Goal: Task Accomplishment & Management: Complete application form

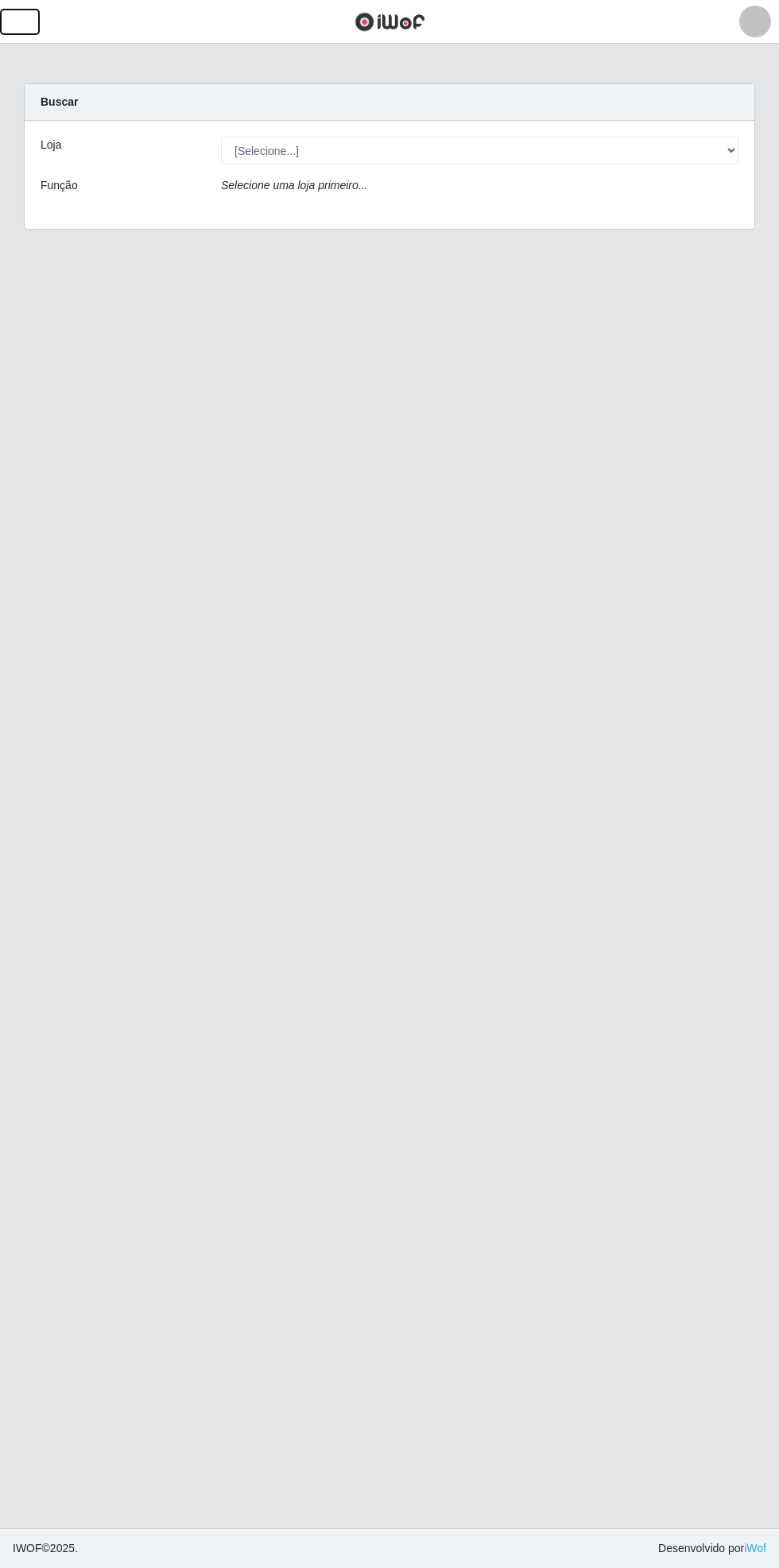
click at [26, 28] on span "button" at bounding box center [20, 22] width 21 height 18
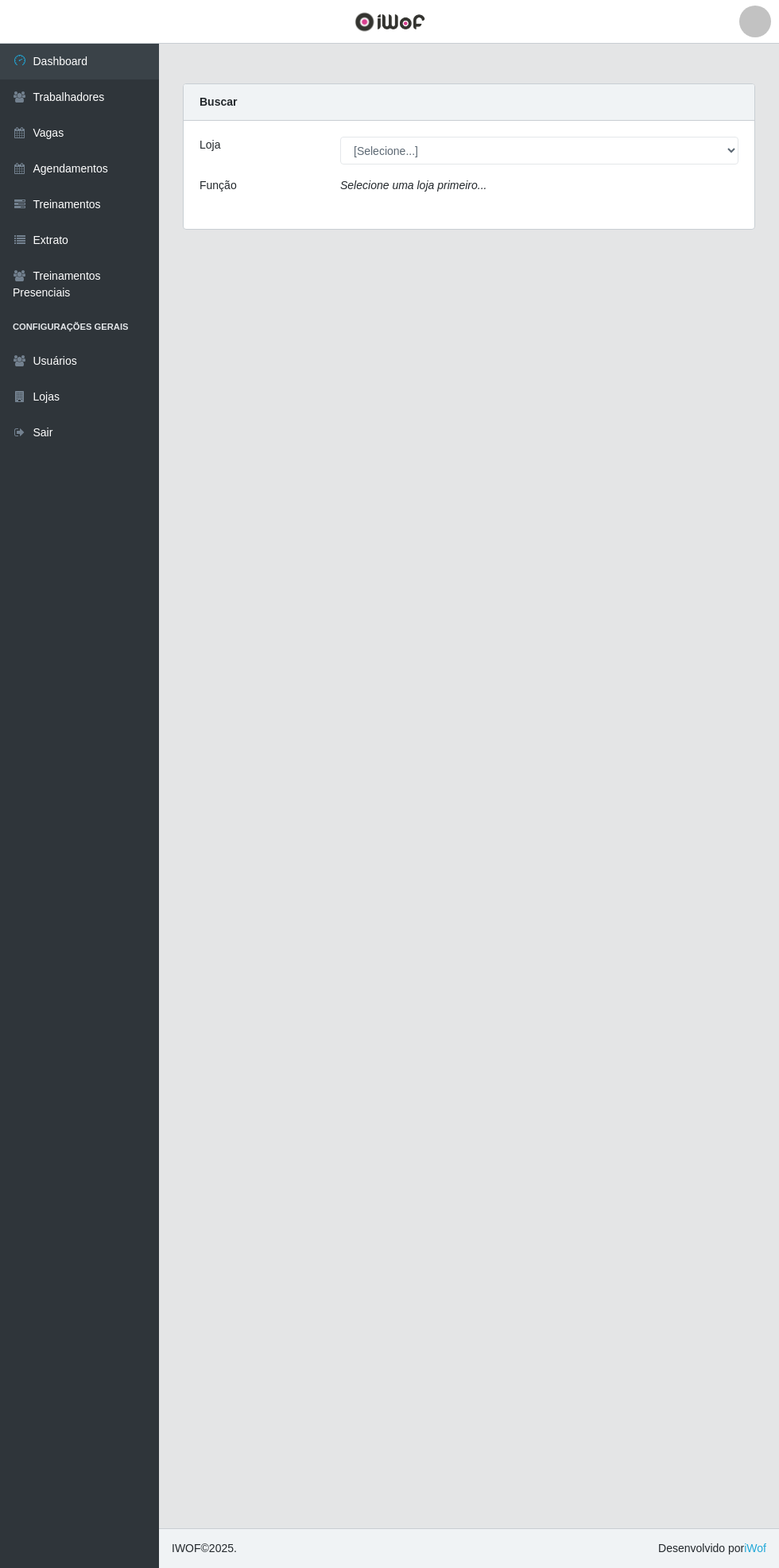
click at [87, 126] on link "Vagas" at bounding box center [79, 133] width 159 height 36
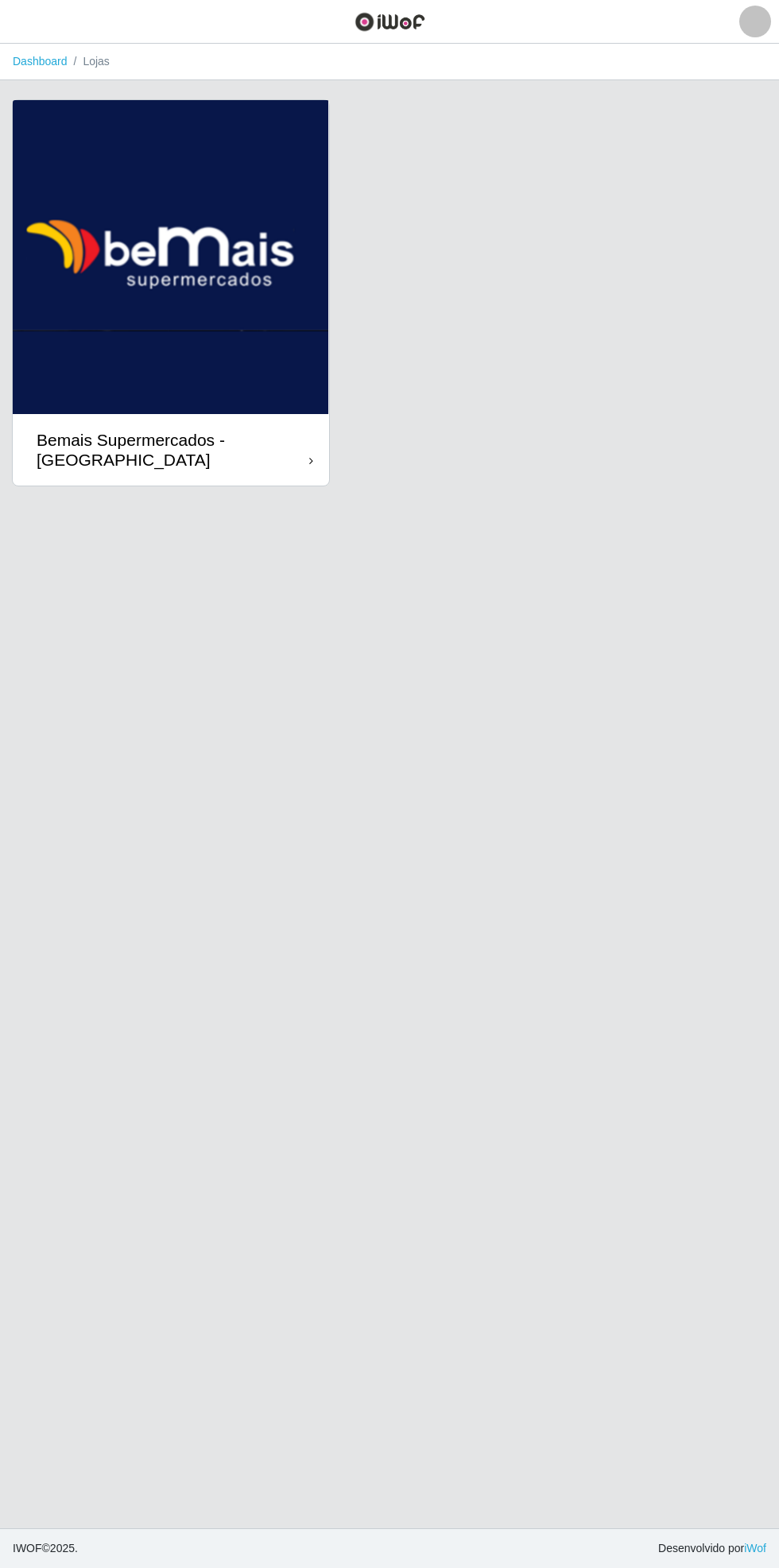
click at [308, 453] on div "Bemais Supermercados - [GEOGRAPHIC_DATA]" at bounding box center [172, 450] width 273 height 40
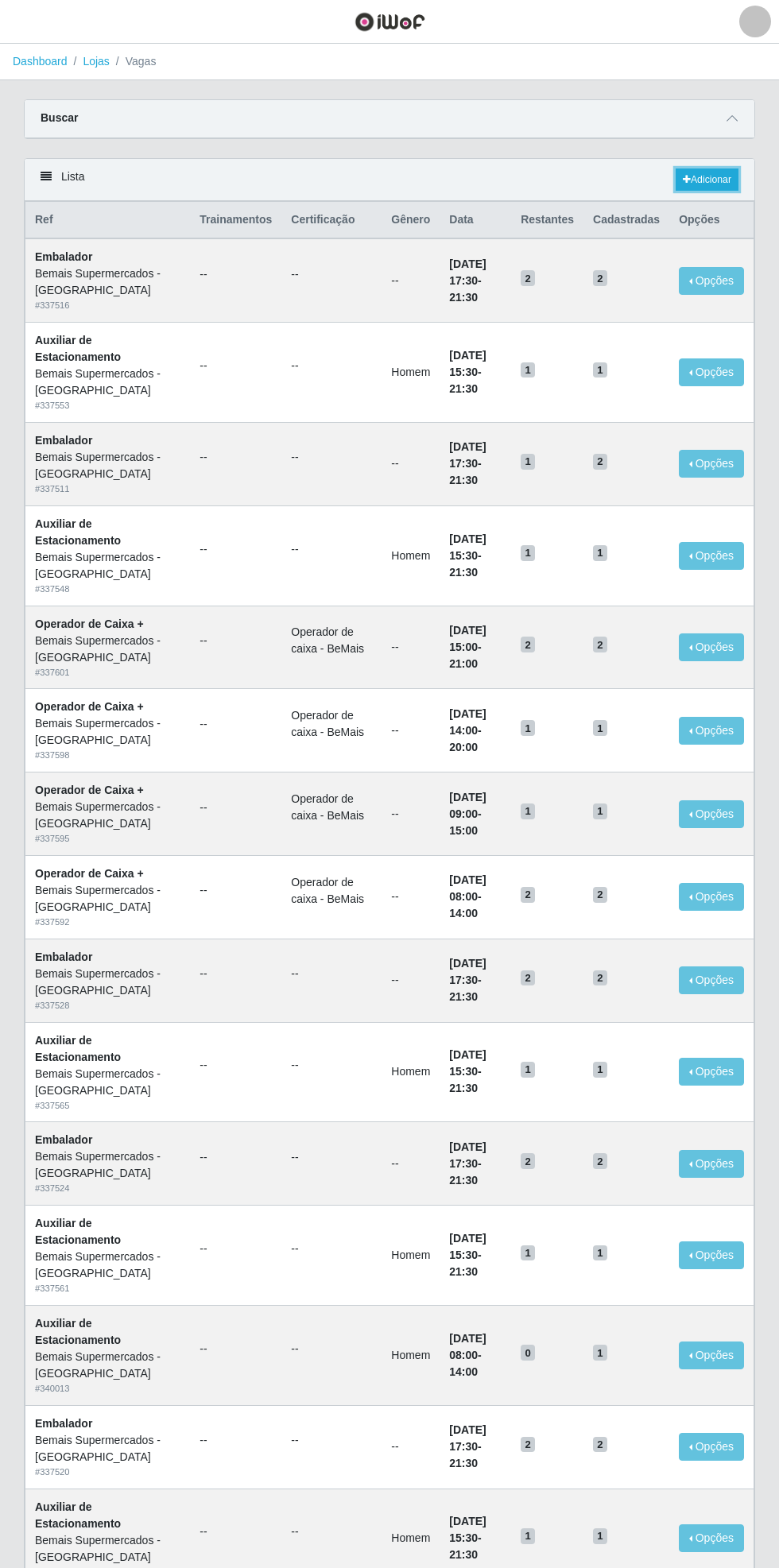
click at [715, 172] on link "Adicionar" at bounding box center [706, 179] width 62 height 22
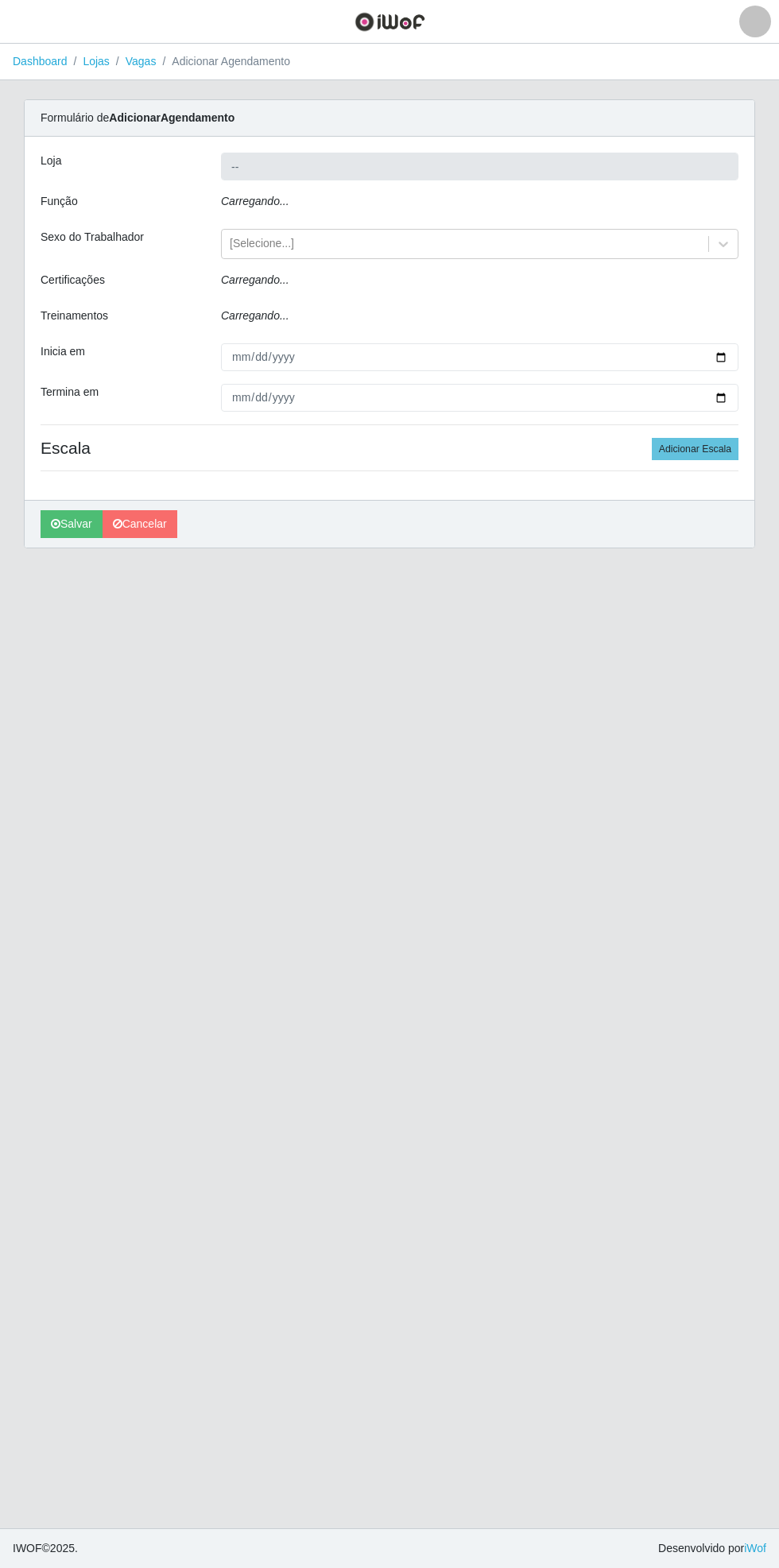
type input "Bemais Supermercados - [GEOGRAPHIC_DATA]"
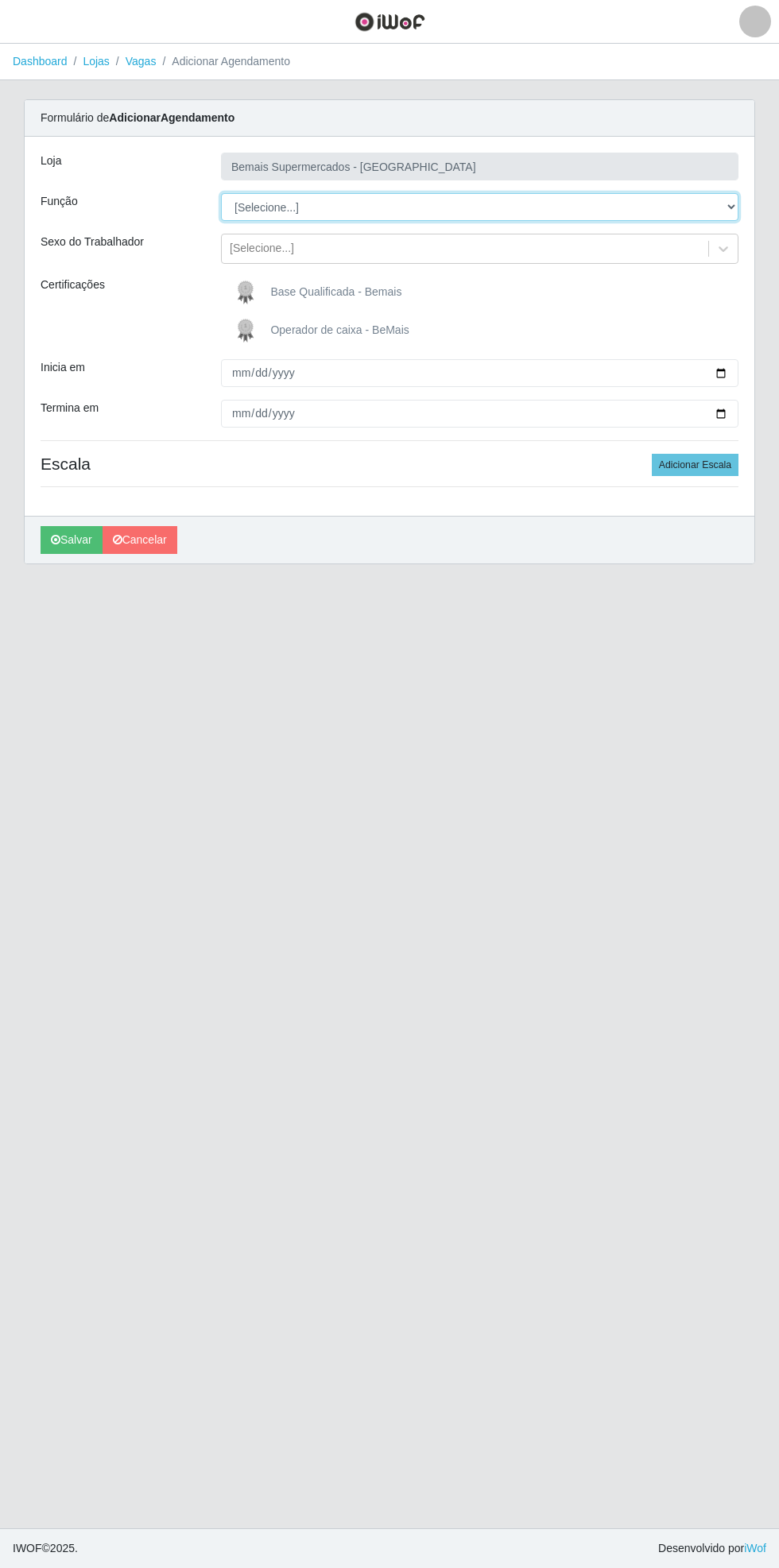
click at [729, 195] on select "[Selecione...] ASG ASG + ASG ++ Auxiliar de Estacionamento Auxiliar de Estacion…" at bounding box center [480, 207] width 517 height 28
select select "115"
click at [221, 193] on select "[Selecione...] ASG ASG + ASG ++ Auxiliar de Estacionamento Auxiliar de Estacion…" at bounding box center [480, 207] width 517 height 28
click at [377, 290] on span "Base Qualificada - Bemais" at bounding box center [336, 291] width 131 height 13
click at [0, 0] on input "Base Qualificada - Bemais" at bounding box center [0, 0] width 0 height 0
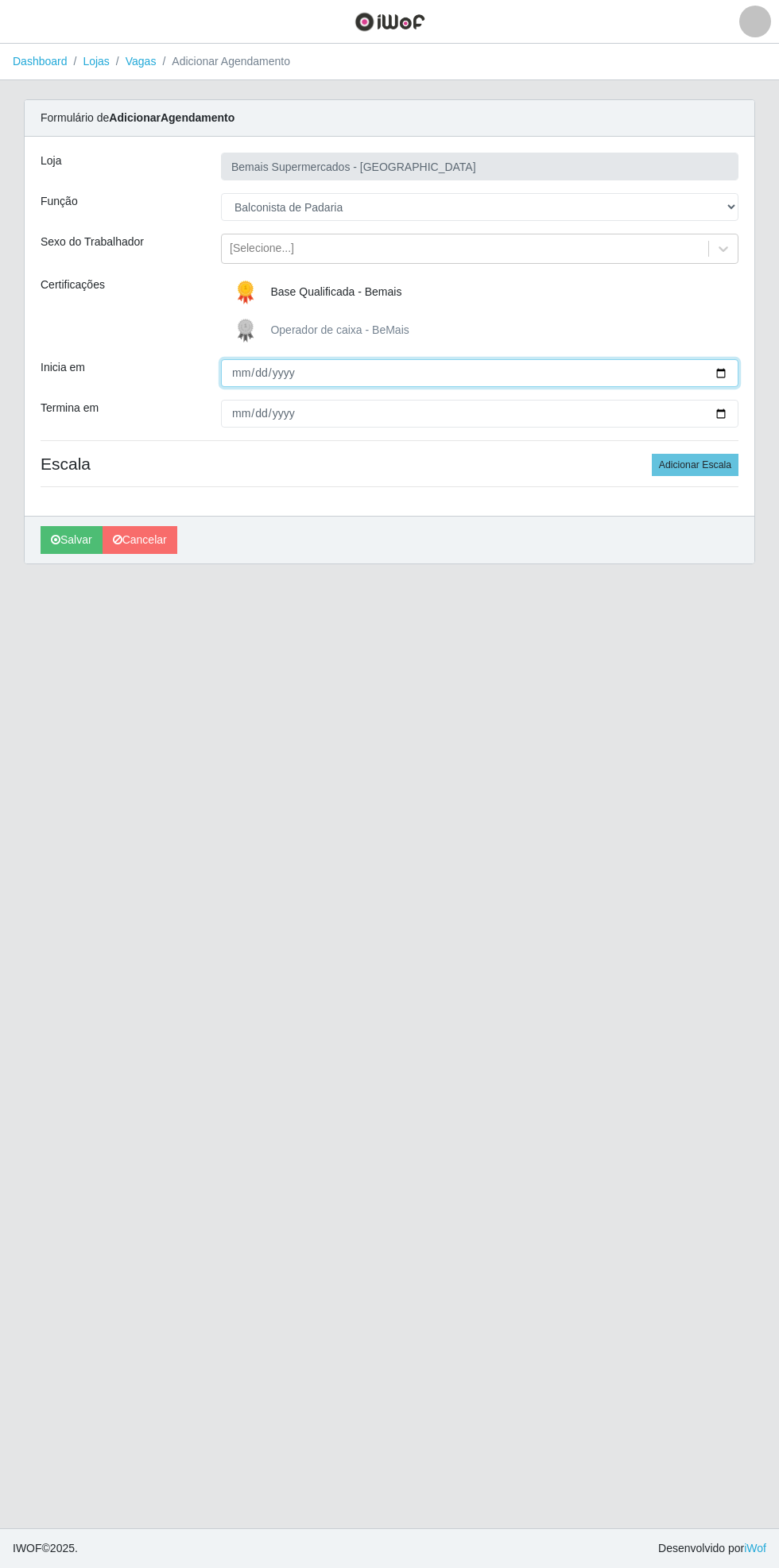
click at [737, 366] on input "Inicia em" at bounding box center [480, 373] width 517 height 28
type input "[DATE]"
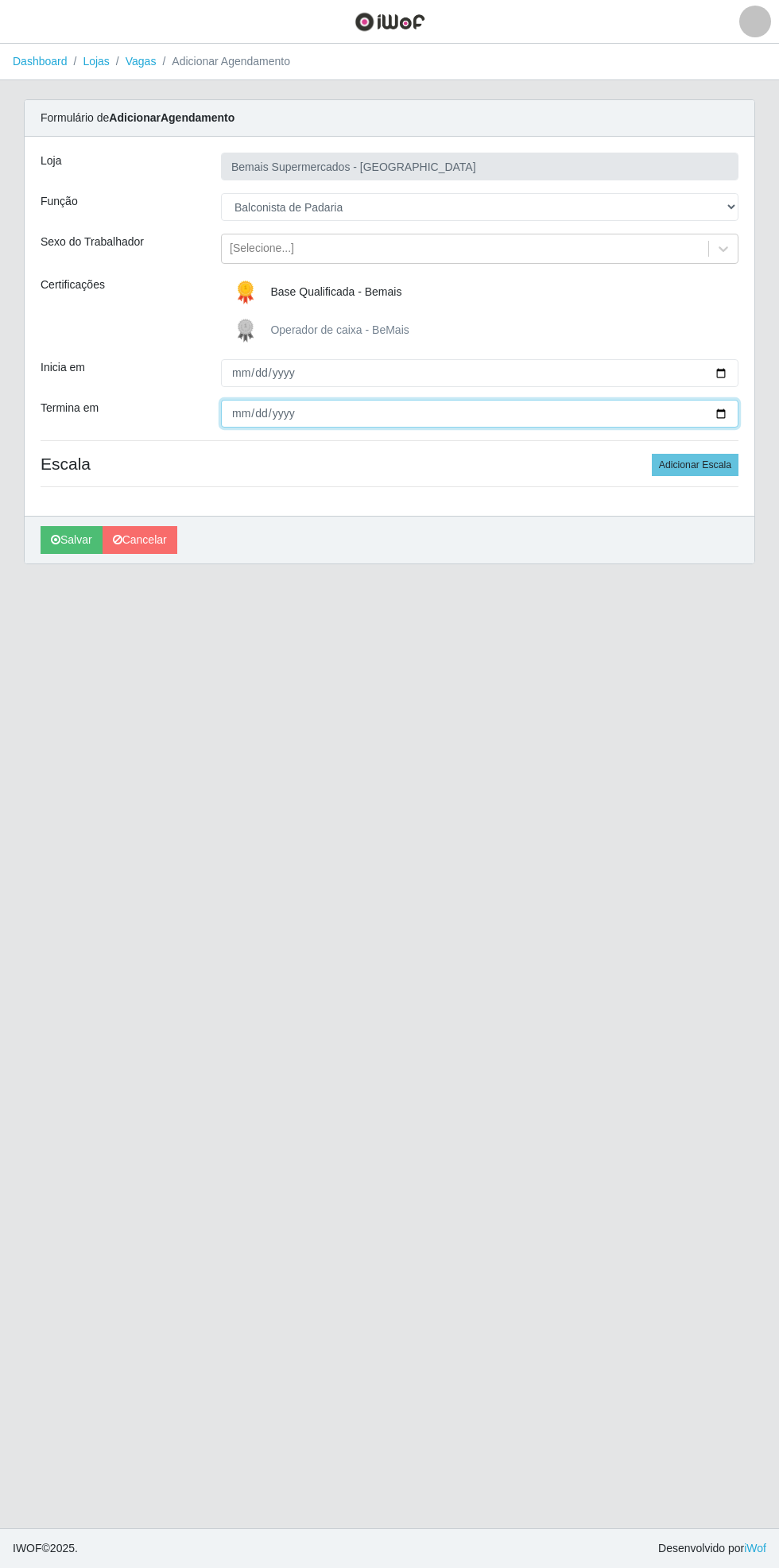
click at [732, 413] on input "Termina em" at bounding box center [480, 413] width 517 height 28
type input "[DATE]"
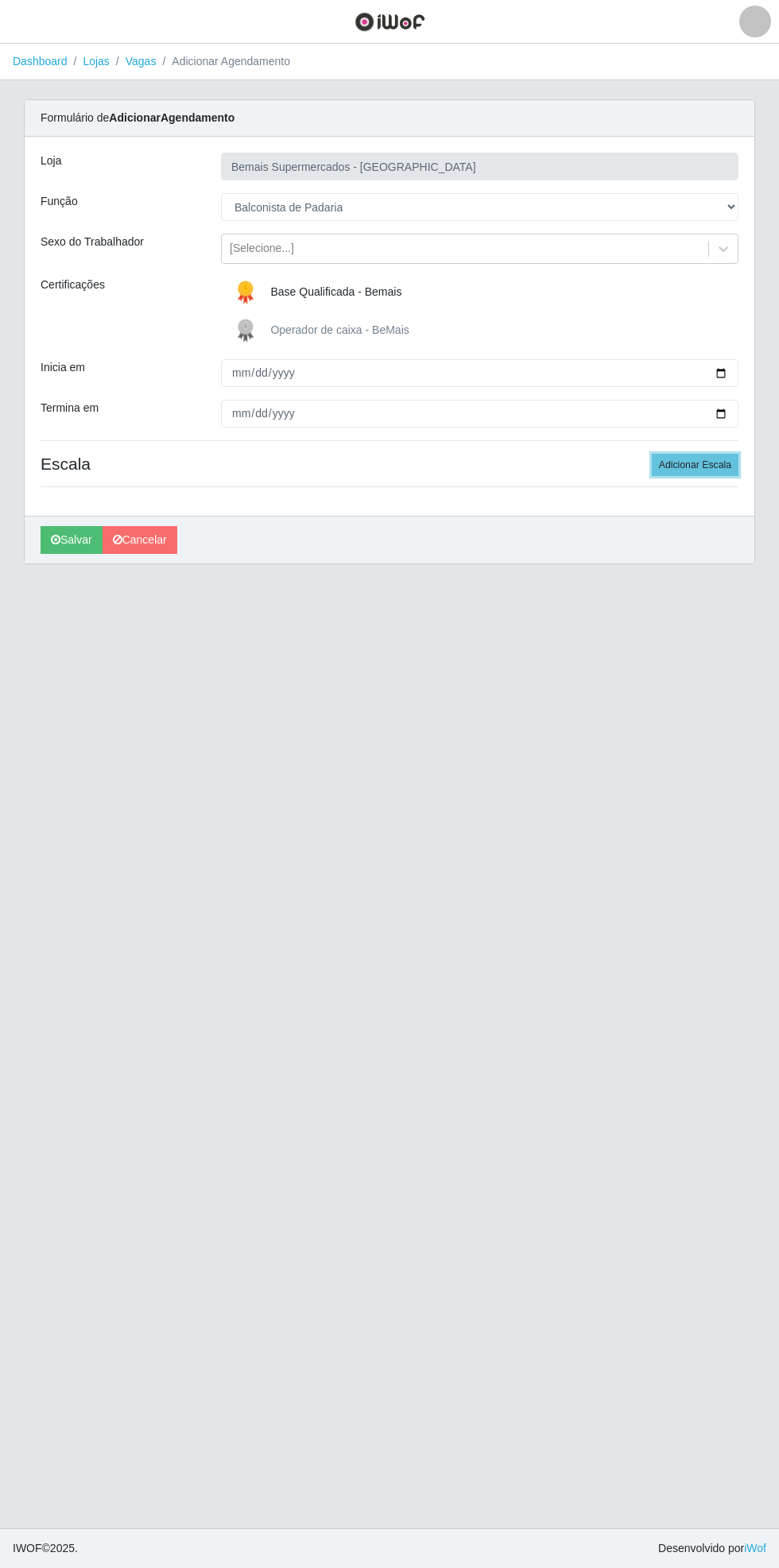
click at [719, 458] on button "Adicionar Escala" at bounding box center [694, 465] width 86 height 22
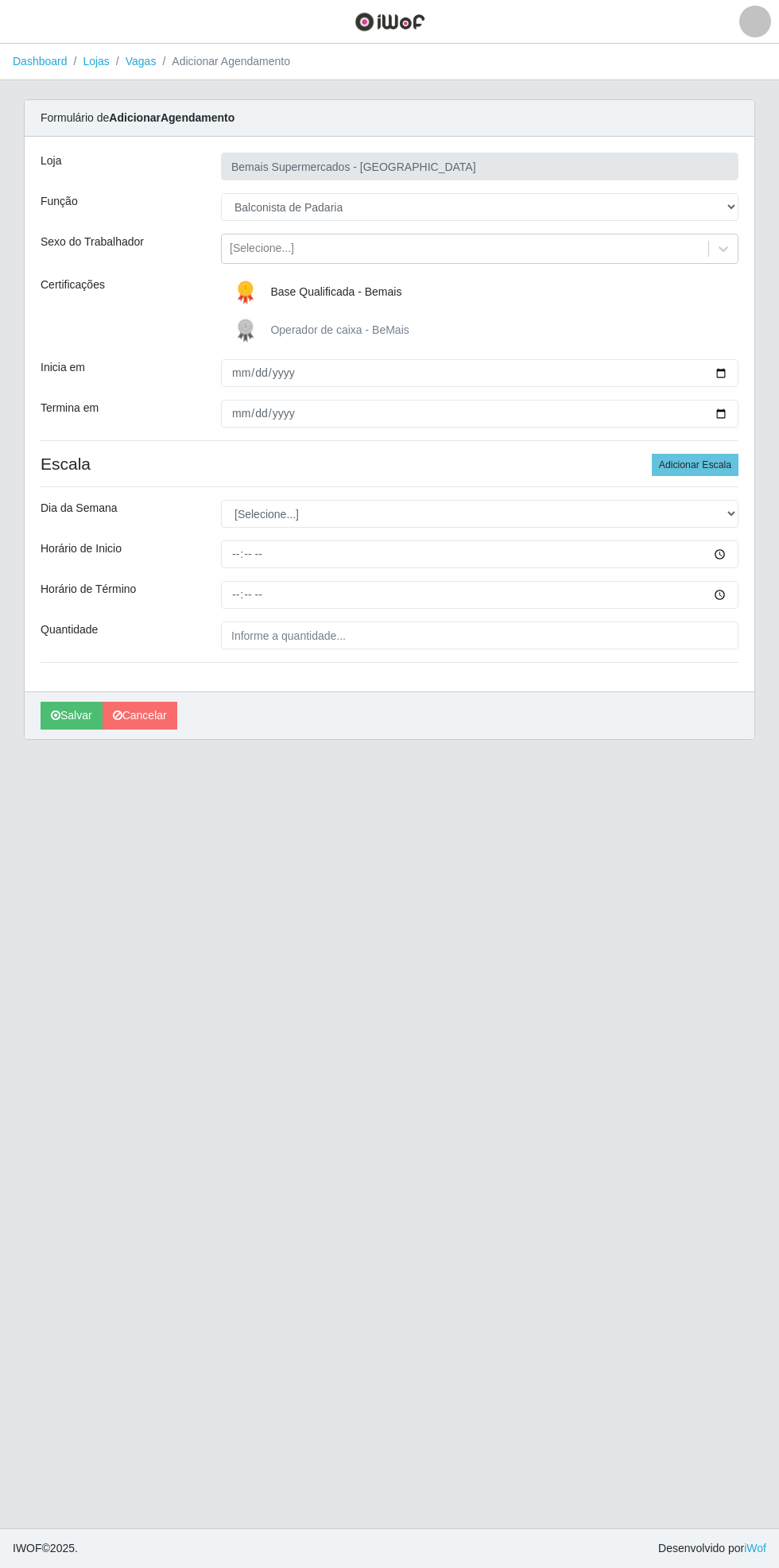
click at [756, 509] on div "Carregando... Formulário de Adicionar Agendamento Loja Bemais Supermercados - C…" at bounding box center [390, 428] width 755 height 659
click at [756, 506] on div "Carregando... Formulário de Adicionar Agendamento Loja Bemais Supermercados - C…" at bounding box center [390, 428] width 755 height 659
click at [732, 512] on select "[Selecione...] Segunda Terça Quarta Quinta Sexta Sábado Domingo" at bounding box center [480, 513] width 517 height 28
select select "3"
click at [221, 500] on select "[Selecione...] Segunda Terça Quarta Quinta Sexta Sábado Domingo" at bounding box center [480, 513] width 517 height 28
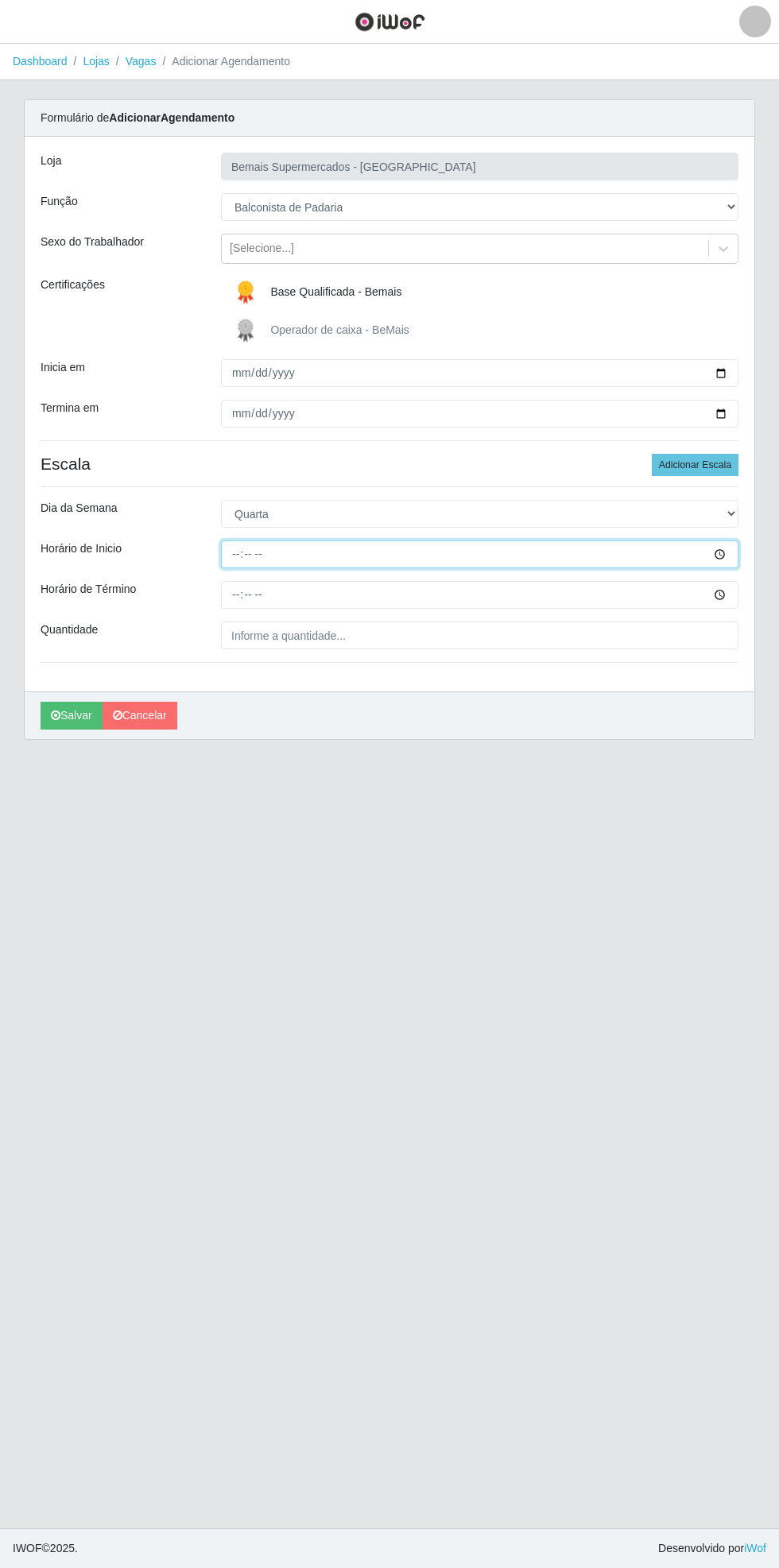
click at [734, 553] on input "Horário de Inicio" at bounding box center [480, 554] width 517 height 28
type input "08:00"
click at [732, 594] on input "Horário de Término" at bounding box center [480, 595] width 517 height 28
type input "14:00"
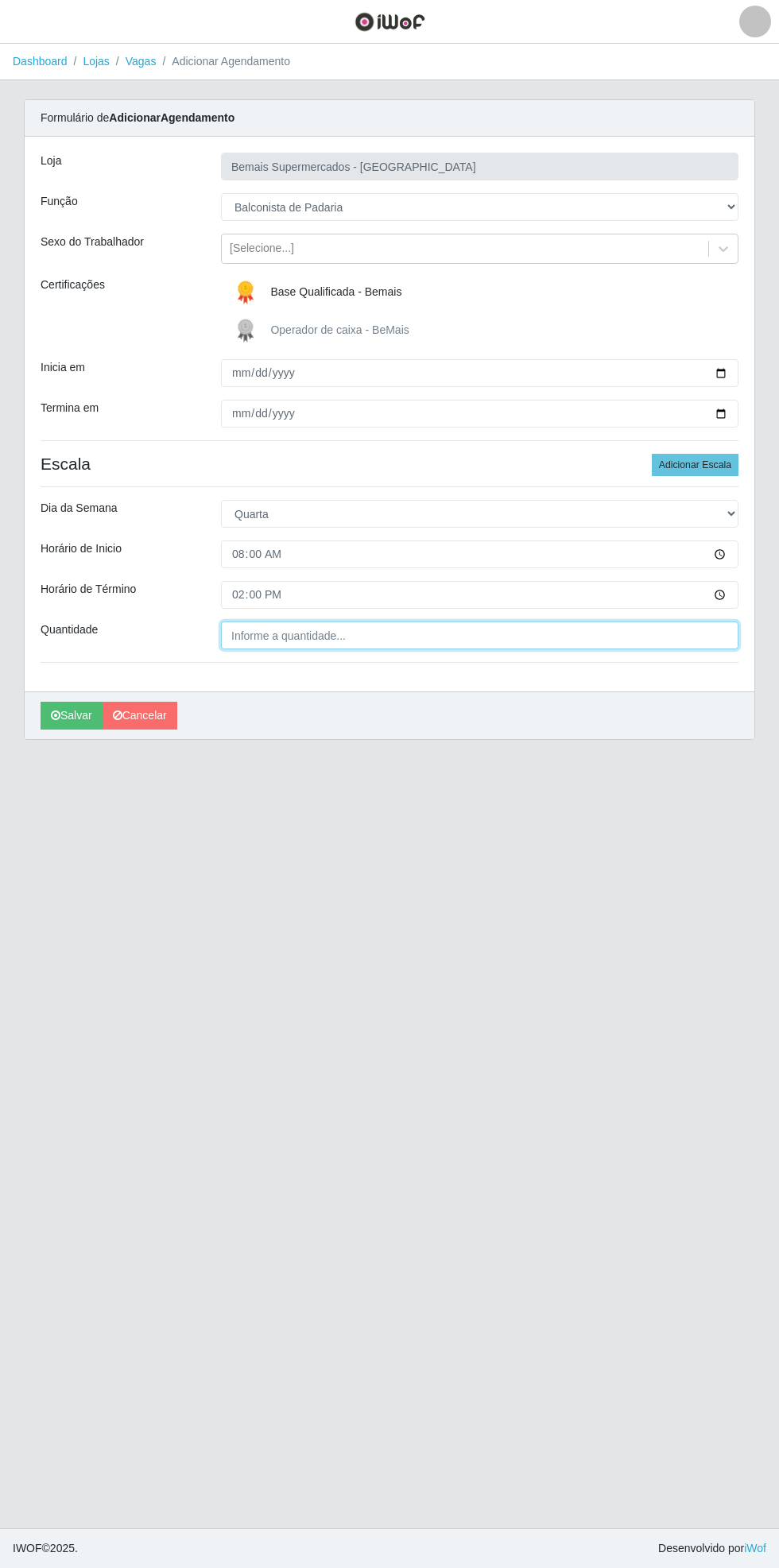
click at [349, 636] on input "Quantidade" at bounding box center [480, 635] width 517 height 28
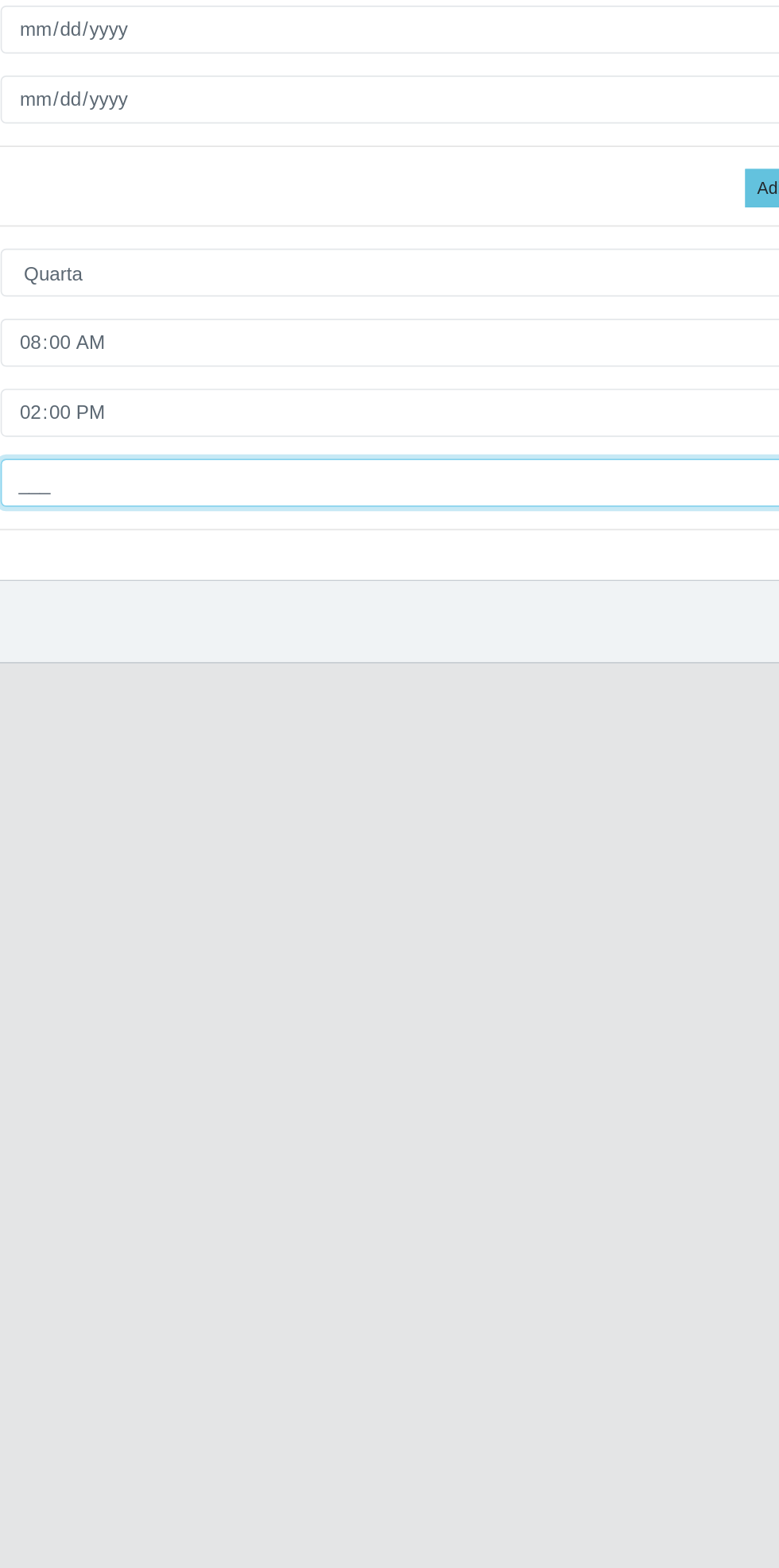
type input "1__"
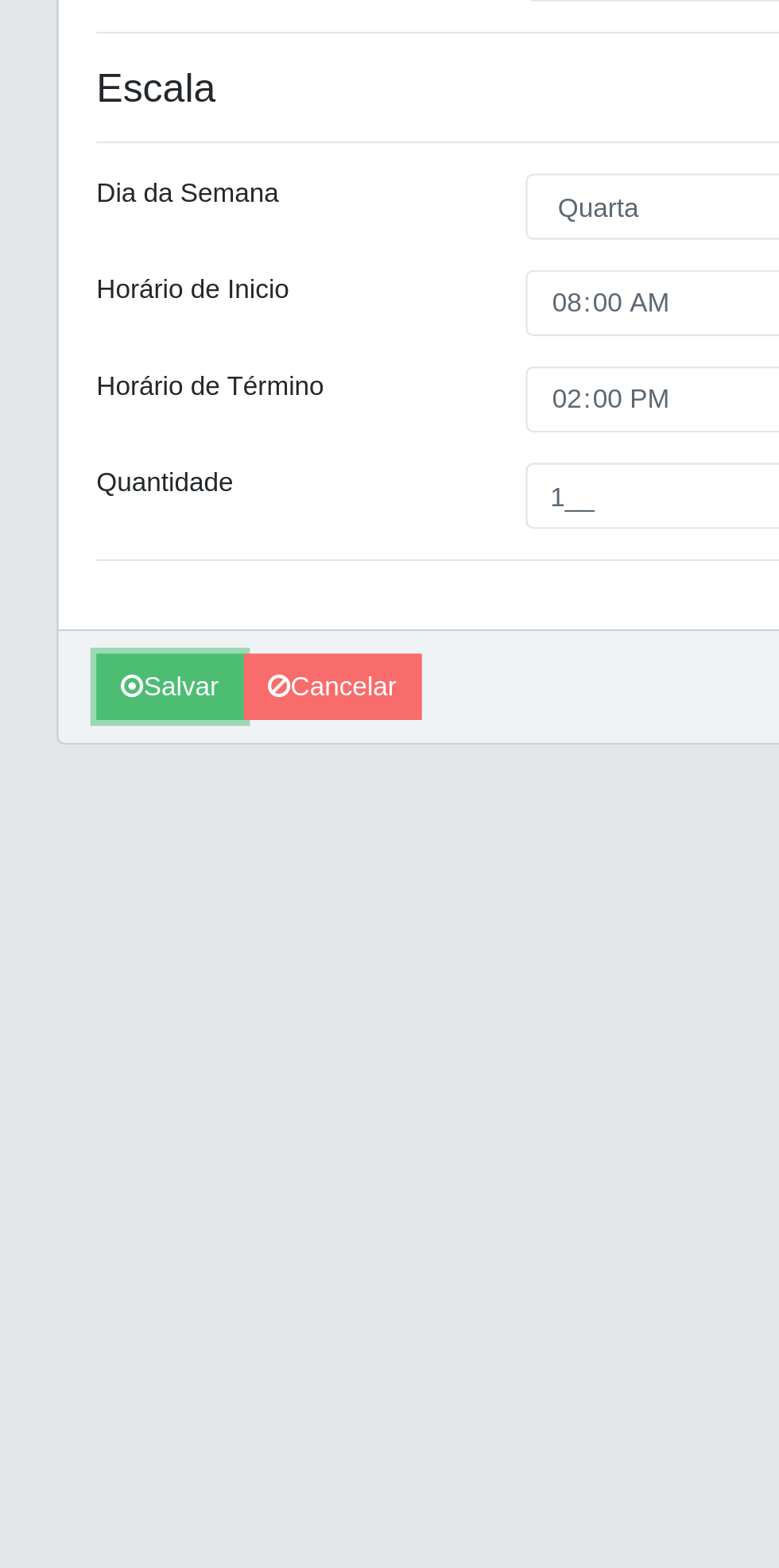
click at [70, 721] on button "Salvar" at bounding box center [71, 716] width 62 height 28
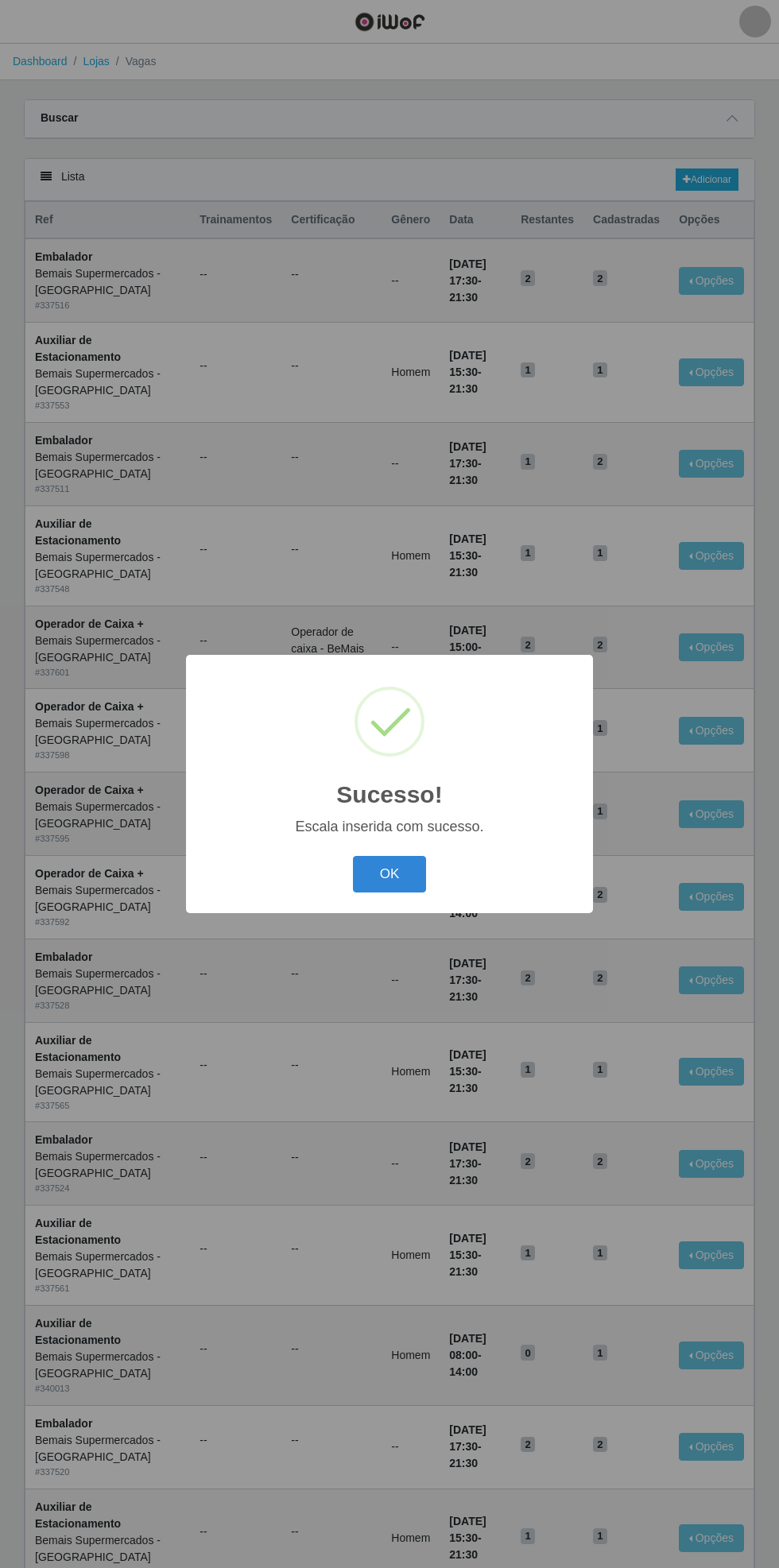
click at [407, 879] on button "OK" at bounding box center [390, 874] width 74 height 38
